Goal: Book appointment/travel/reservation

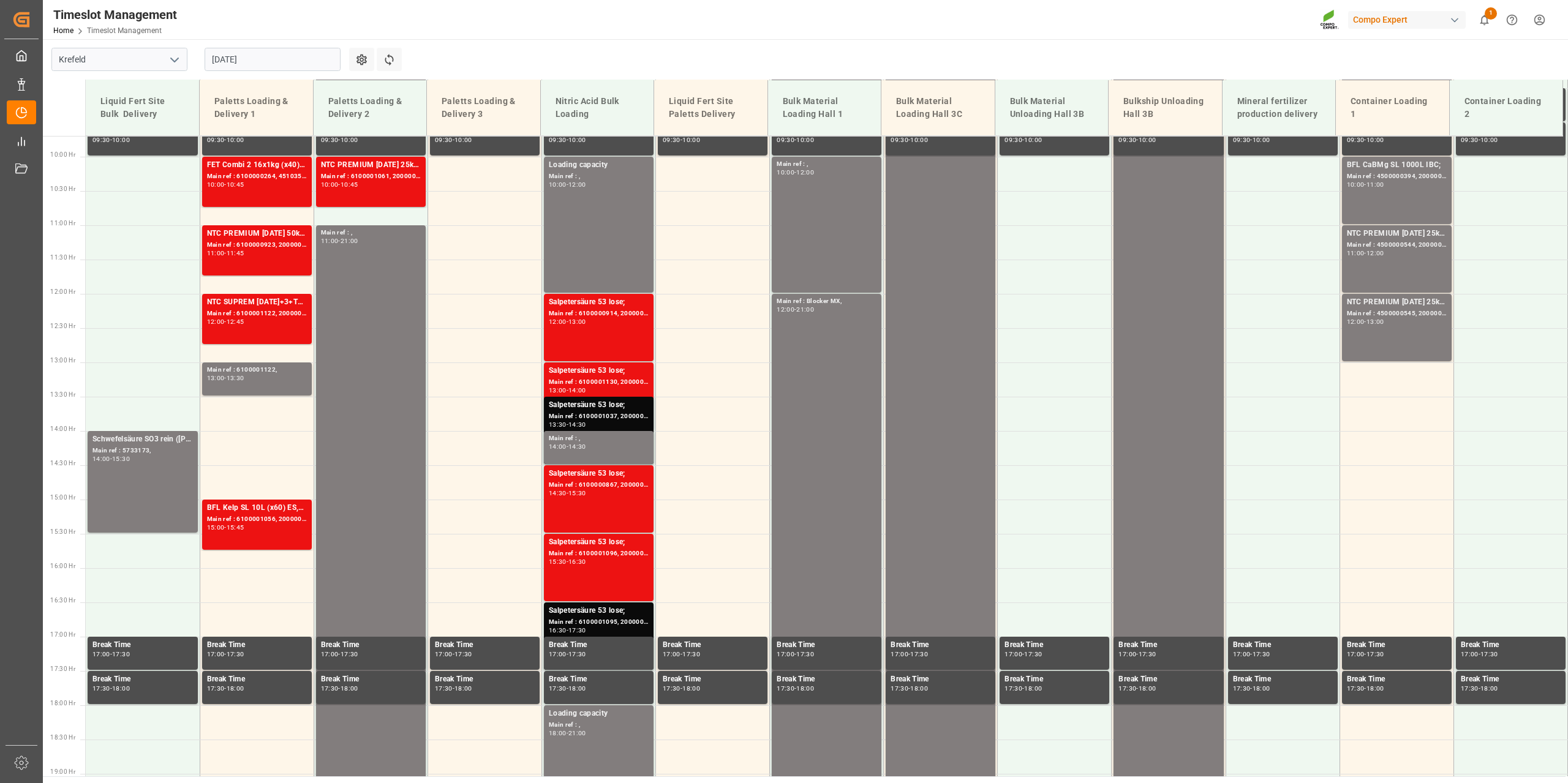
scroll to position [691, 0]
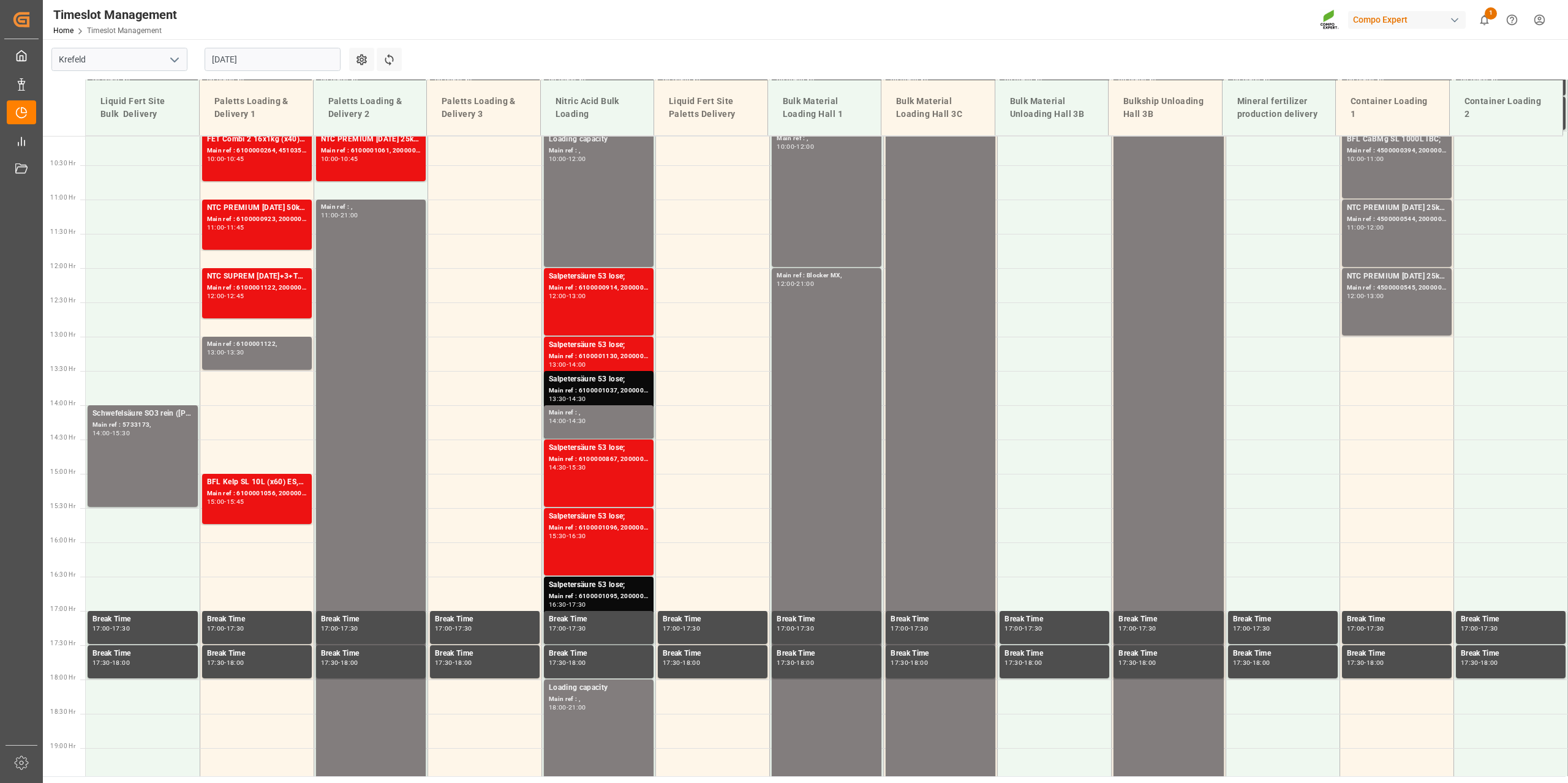
click at [286, 51] on input "[DATE]" at bounding box center [273, 59] width 136 height 23
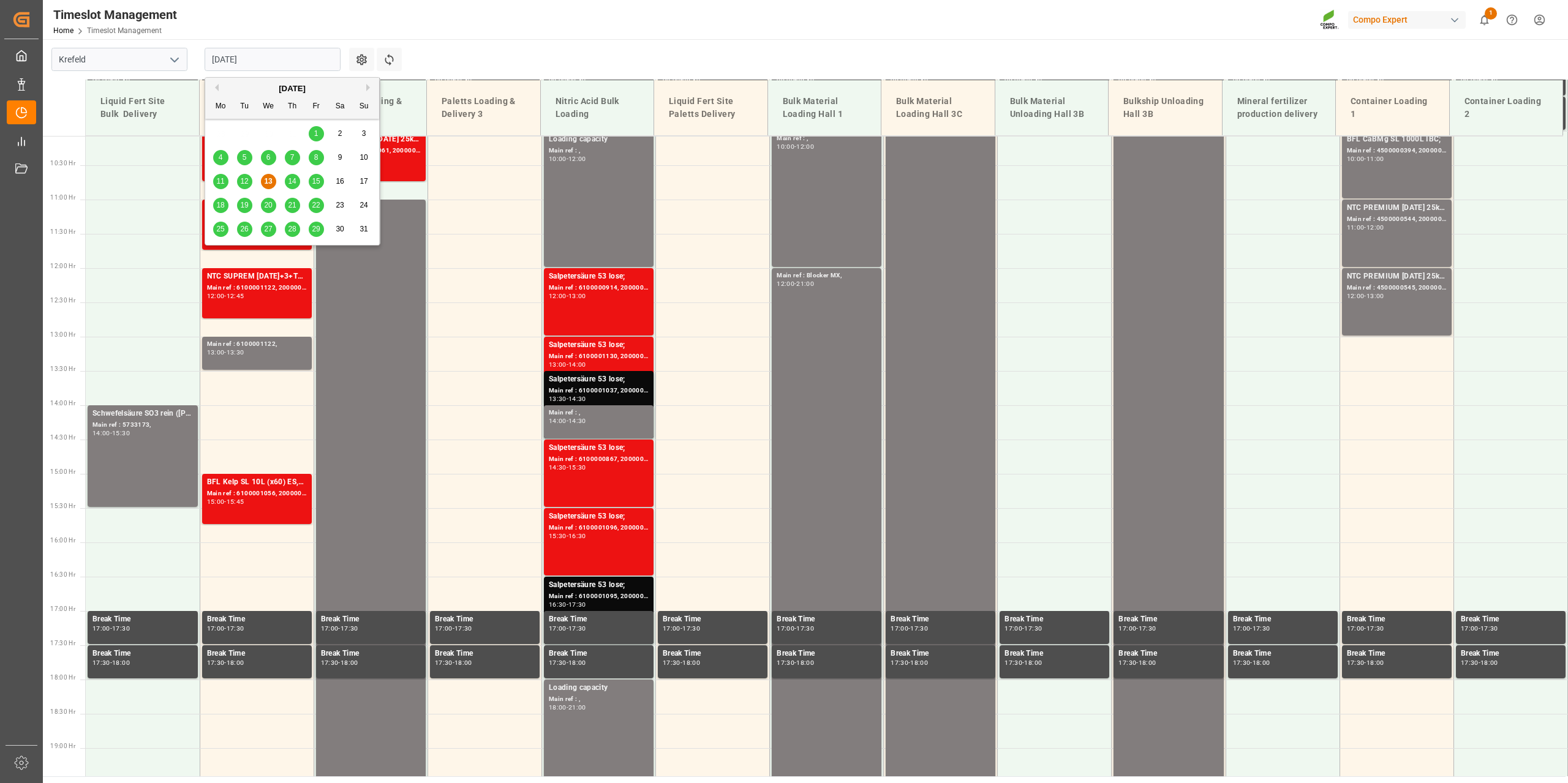
click at [290, 180] on span "14" at bounding box center [292, 181] width 8 height 8
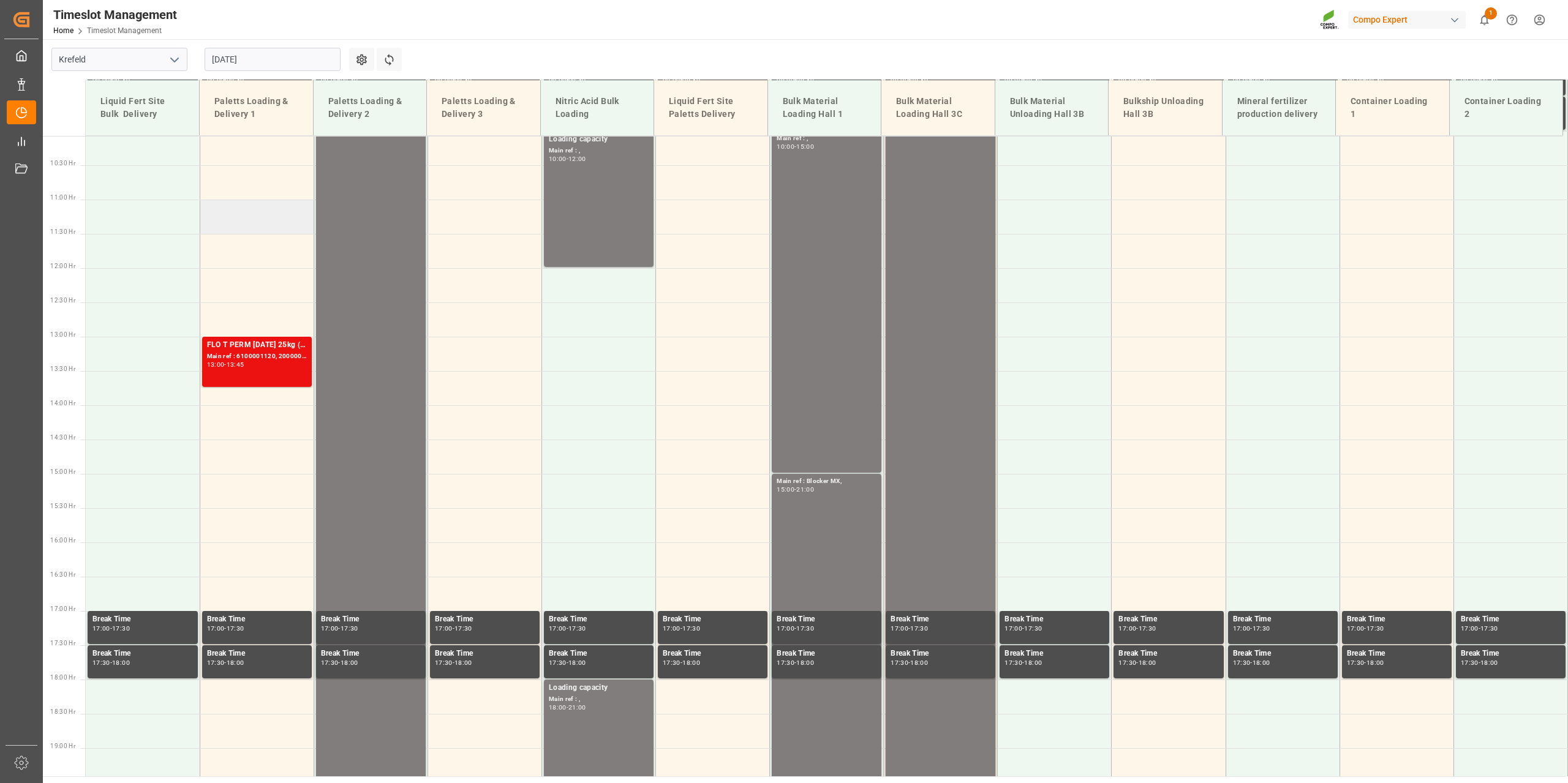
click at [259, 207] on td at bounding box center [256, 216] width 114 height 34
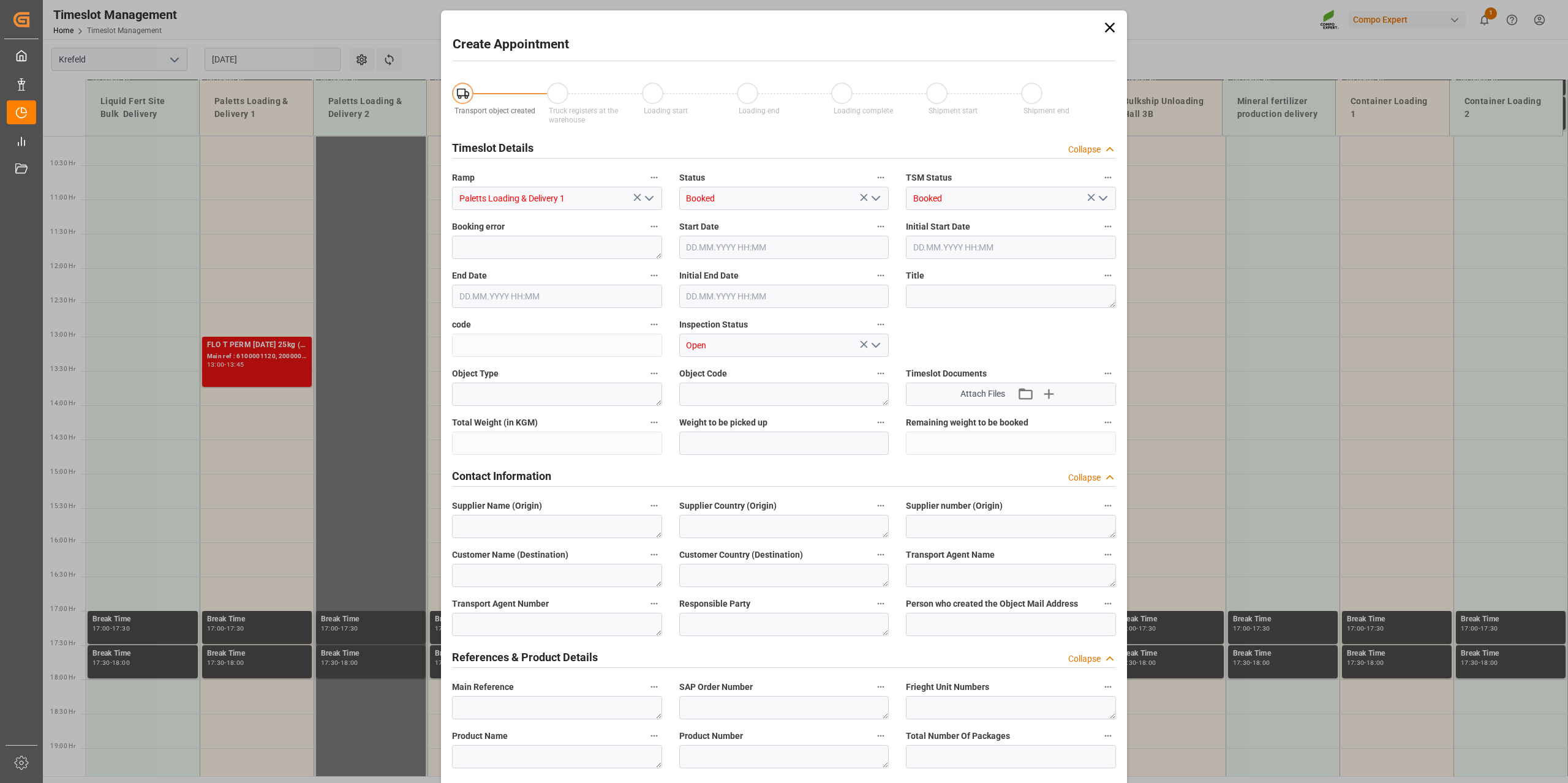
type input "[DATE] 11:00"
type input "[DATE] 11:30"
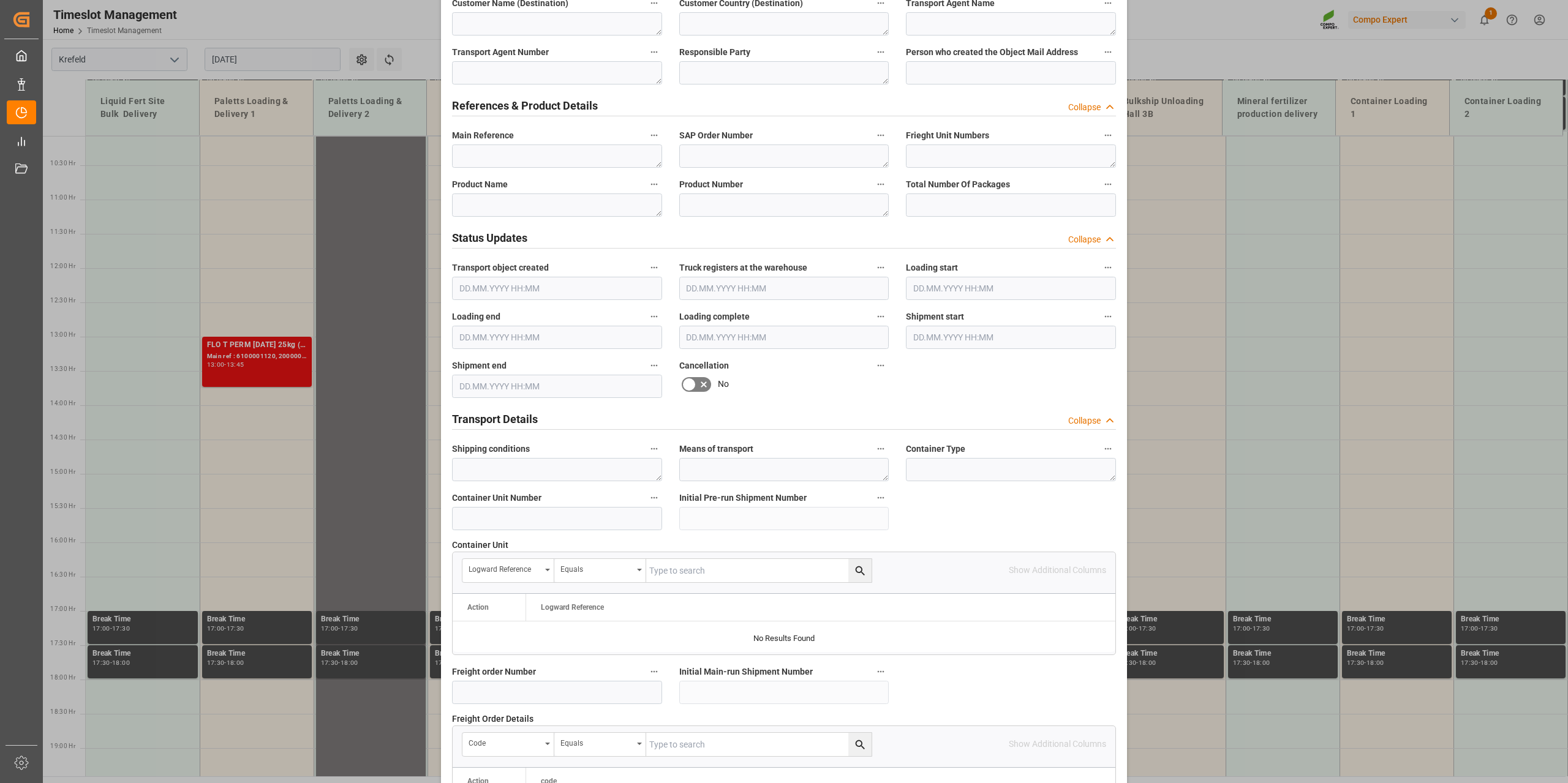
scroll to position [551, 0]
click at [496, 204] on textarea at bounding box center [557, 205] width 210 height 23
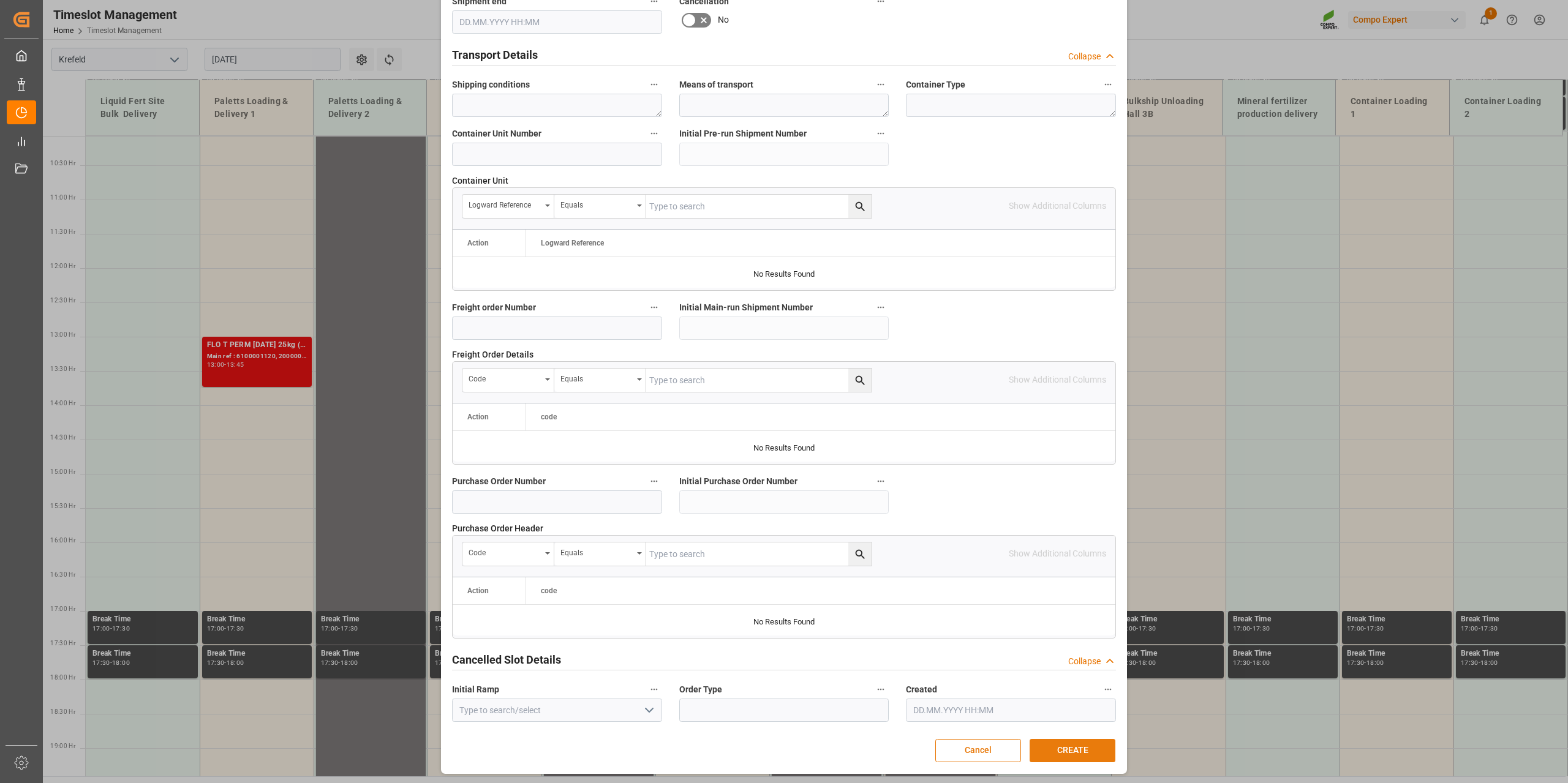
type textarea "Abholung Erkoll Solingen"
click at [1084, 741] on button "CREATE" at bounding box center [1073, 750] width 86 height 23
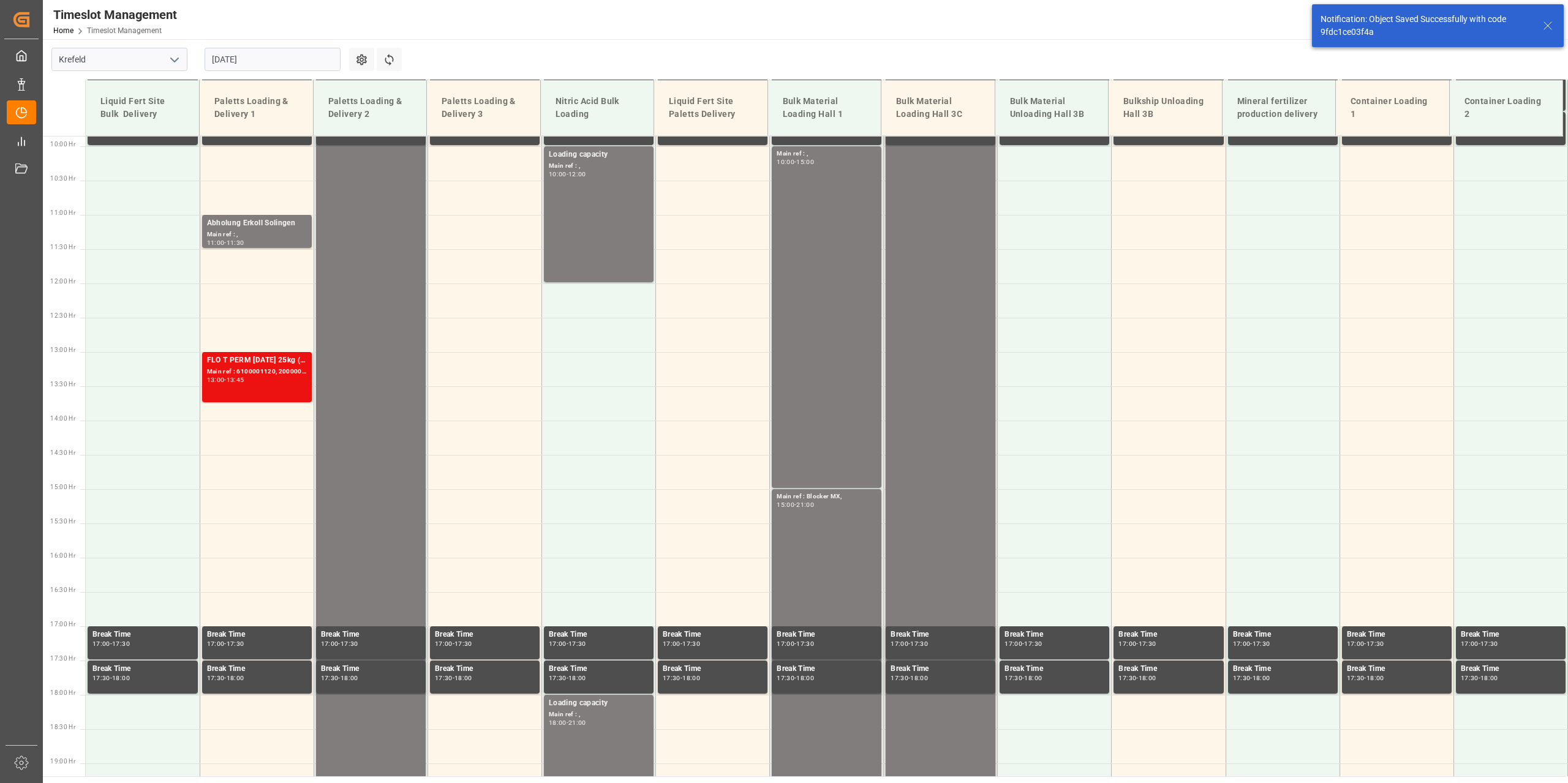
scroll to position [691, 0]
